Goal: Task Accomplishment & Management: Manage account settings

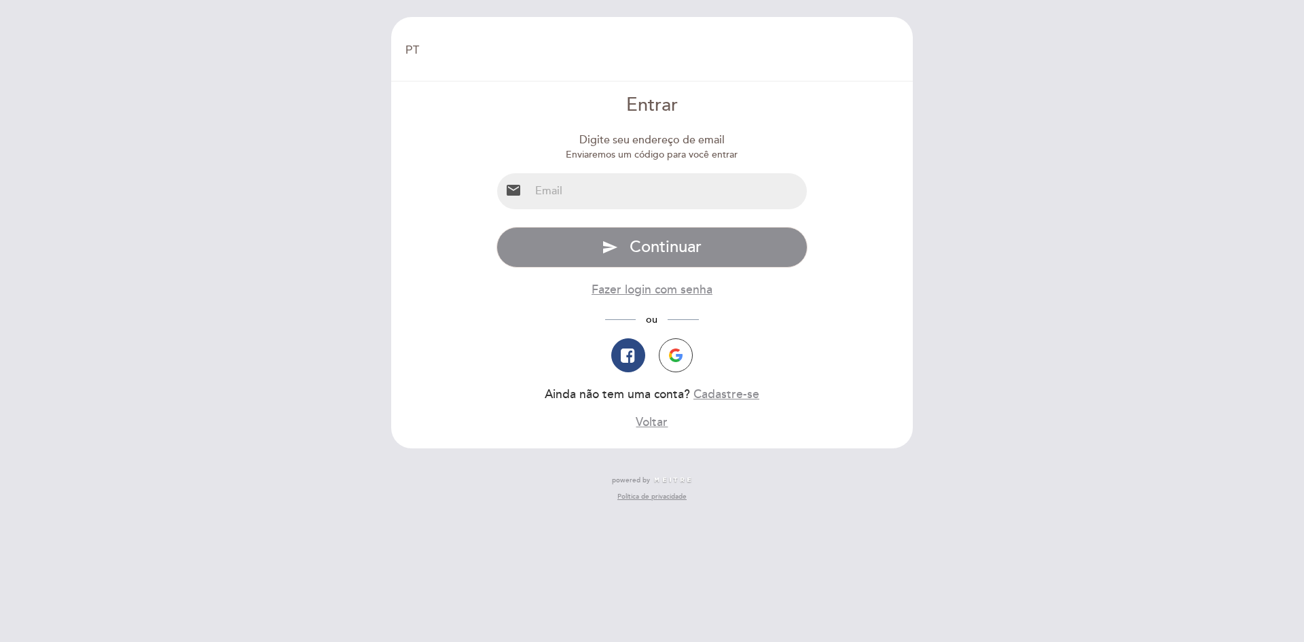
select select "pt"
click at [608, 191] on input "email" at bounding box center [669, 191] width 278 height 36
type input "[EMAIL_ADDRESS][DOMAIN_NAME]"
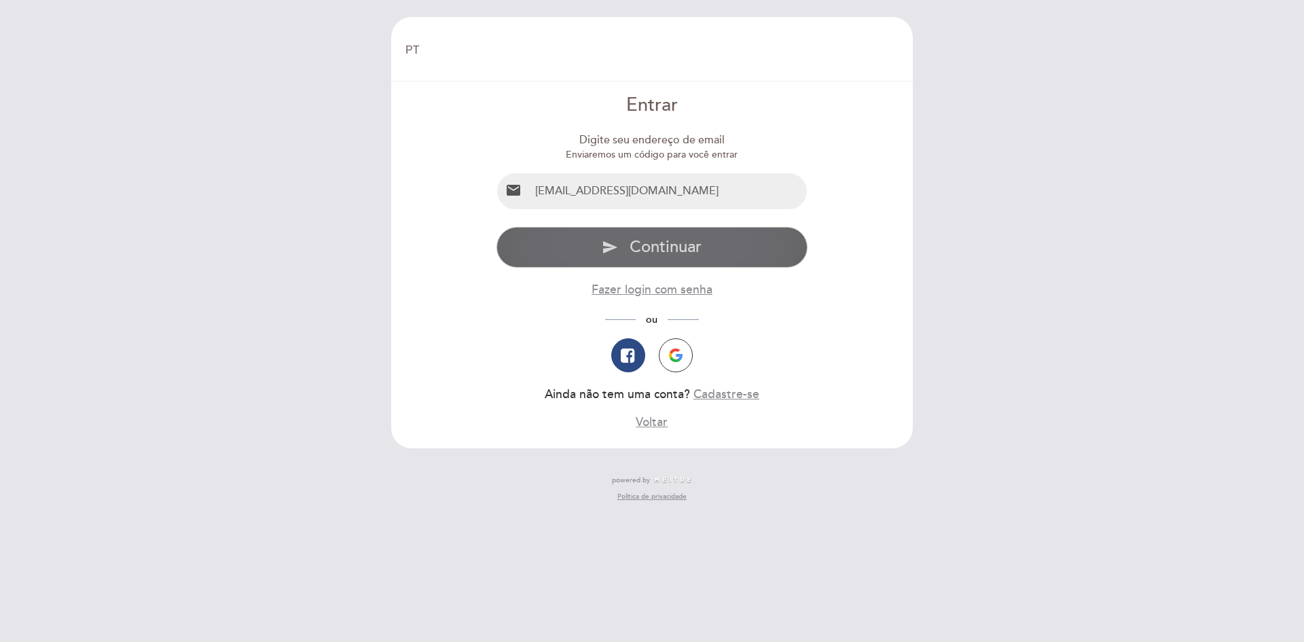
click at [600, 261] on button "send Continuar" at bounding box center [652, 247] width 312 height 41
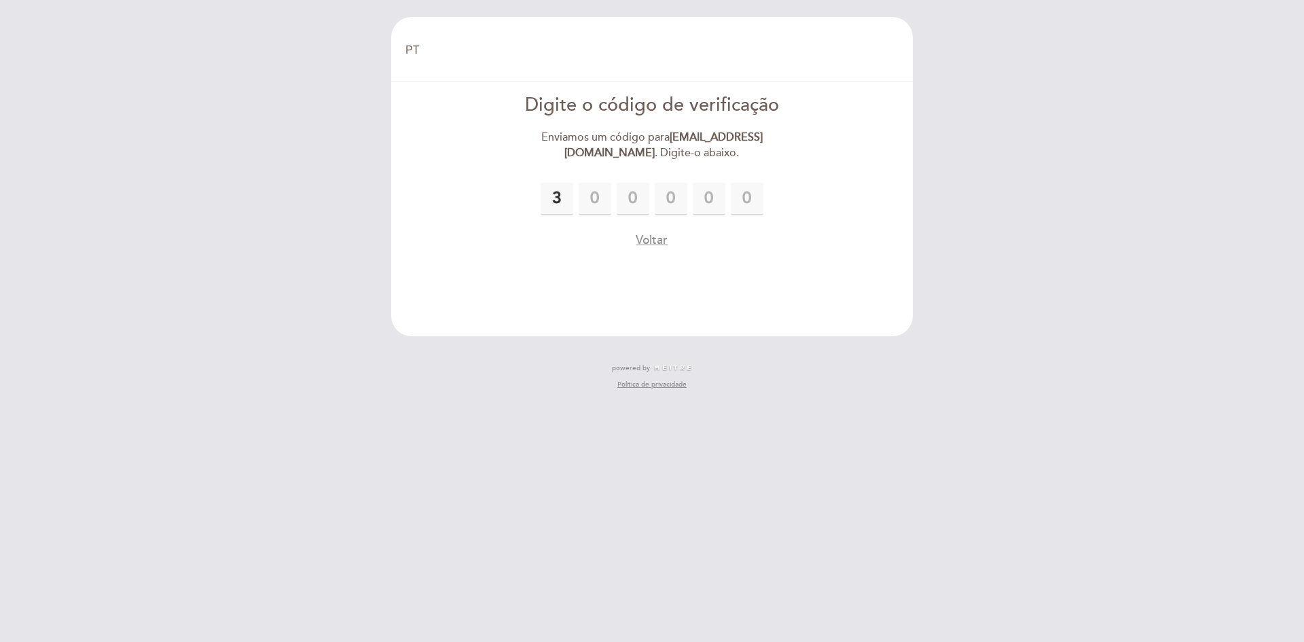
type input "3"
type input "1"
type input "8"
type input "2"
type input "6"
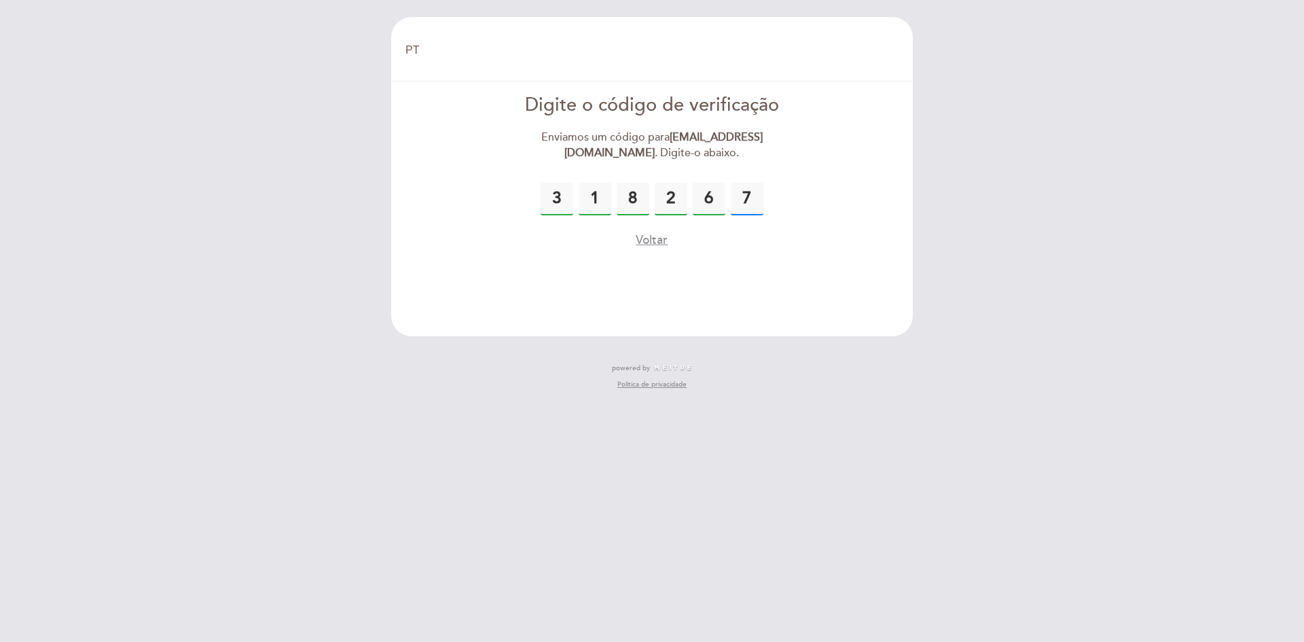
type input "7"
